Goal: Task Accomplishment & Management: Manage account settings

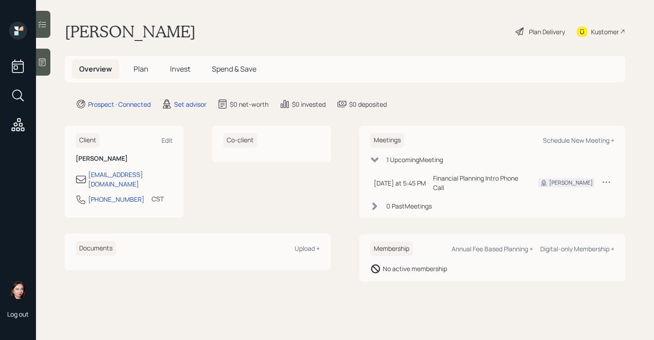
click at [47, 60] on div at bounding box center [43, 62] width 14 height 27
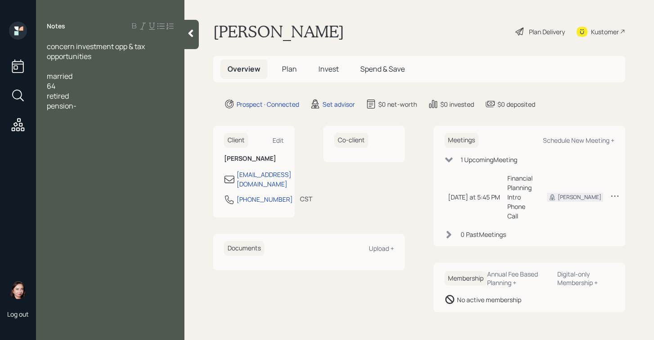
click at [90, 110] on div "pension-" at bounding box center [110, 106] width 127 height 10
click at [142, 125] on span "wants to go back to work in amonth" at bounding box center [104, 126] width 115 height 10
click at [172, 126] on div "wants to go back to work in a month" at bounding box center [110, 126] width 127 height 10
click at [171, 125] on div "wants to go back to work in a month" at bounding box center [110, 126] width 127 height 10
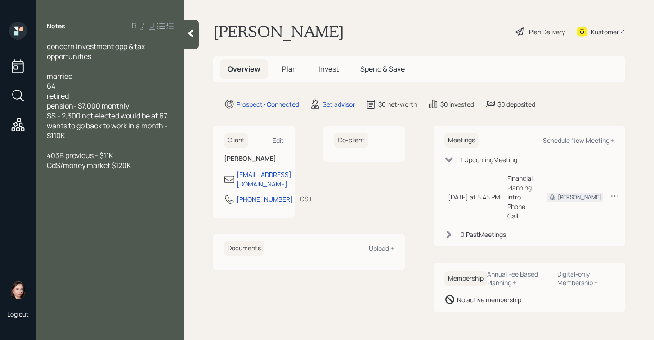
click at [155, 165] on div "CdS/money market $120K" at bounding box center [110, 165] width 127 height 10
click at [93, 185] on div "annuity -" at bounding box center [110, 185] width 127 height 10
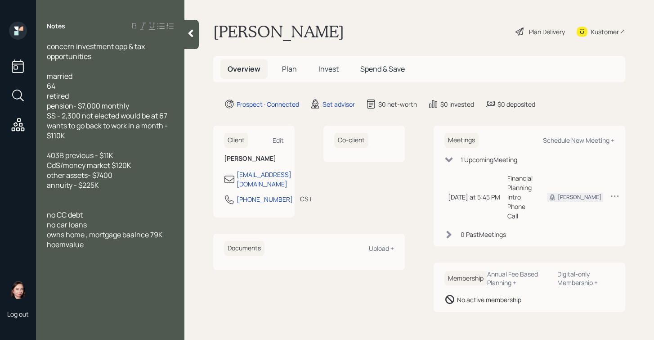
click at [67, 245] on span "hoemvalue" at bounding box center [65, 244] width 37 height 10
click at [102, 250] on div at bounding box center [110, 254] width 127 height 10
click at [105, 243] on div "[PERSON_NAME] value" at bounding box center [110, 244] width 127 height 10
click at [114, 242] on div "home value 290K" at bounding box center [110, 244] width 127 height 10
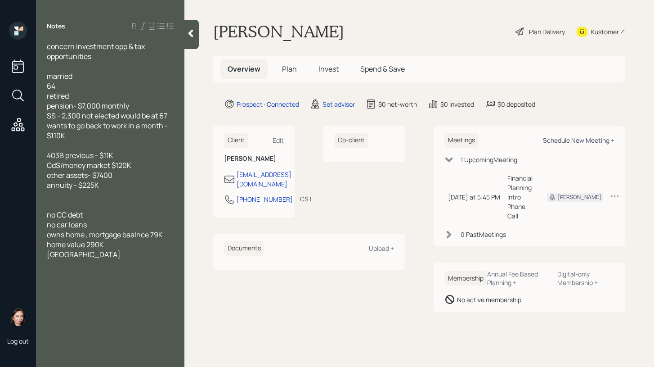
click at [561, 140] on div "Schedule New Meeting +" at bounding box center [579, 140] width 72 height 9
select select "round-[PERSON_NAME]"
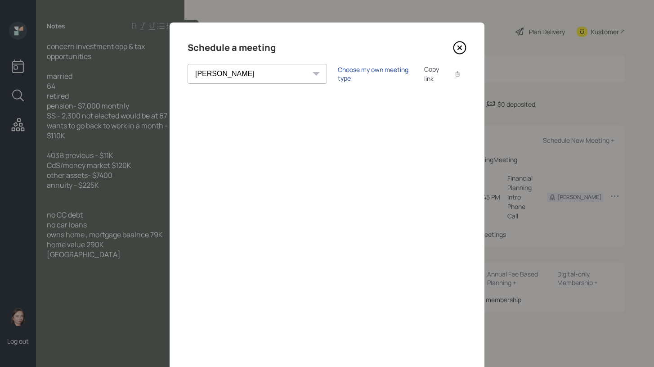
click at [338, 72] on div "Choose my own meeting type" at bounding box center [376, 73] width 76 height 17
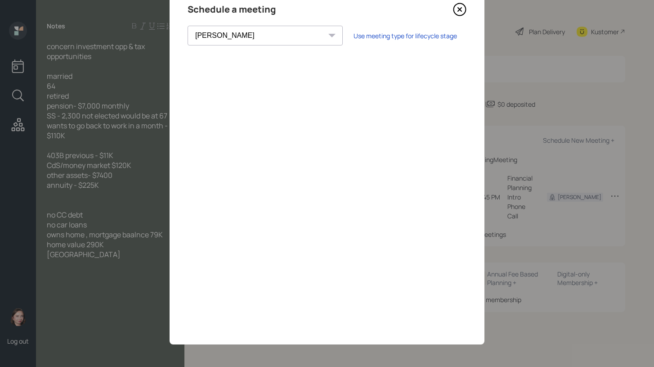
click at [460, 10] on icon at bounding box center [459, 9] width 13 height 13
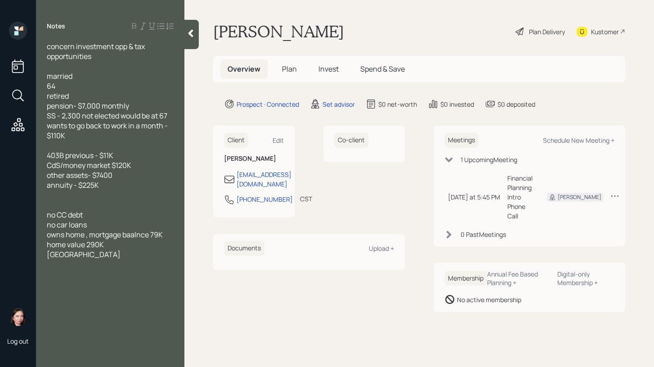
click at [103, 138] on div "wants to go back to work in a month - $110K" at bounding box center [110, 131] width 127 height 20
